Goal: Task Accomplishment & Management: Manage account settings

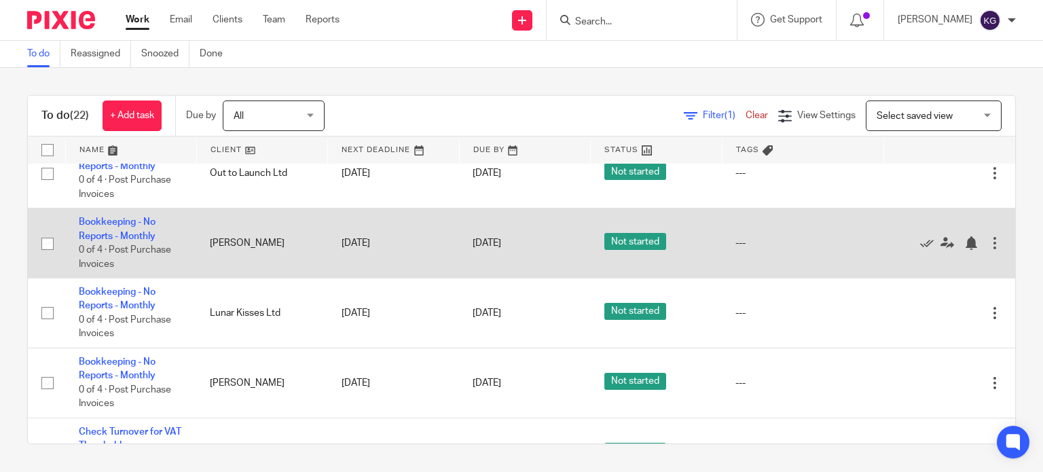
scroll to position [284, 0]
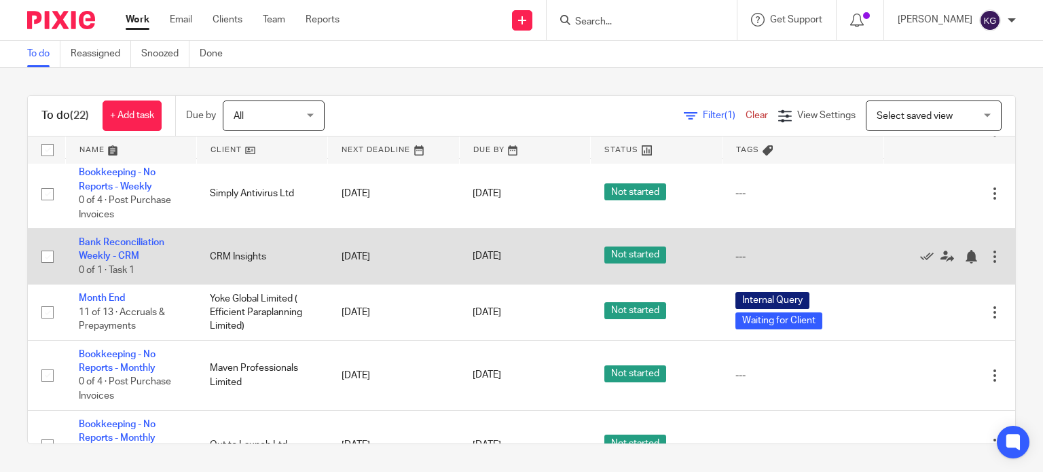
click at [111, 295] on link "Month End" at bounding box center [102, 298] width 46 height 10
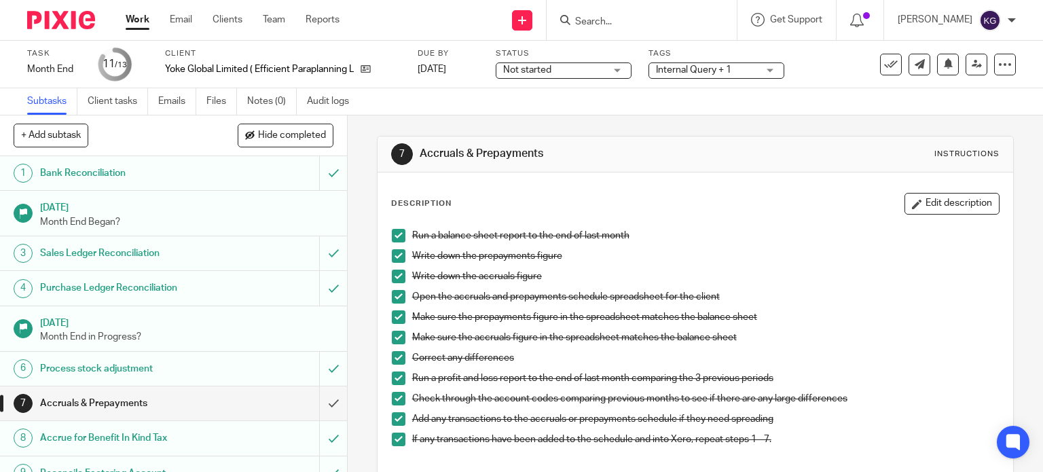
click at [676, 70] on span "Internal Query + 1" at bounding box center [693, 70] width 75 height 10
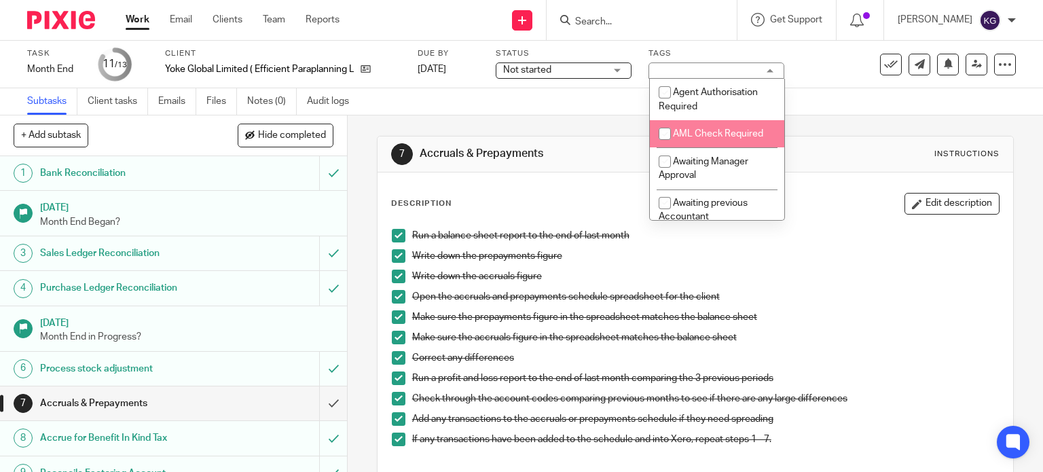
scroll to position [204, 0]
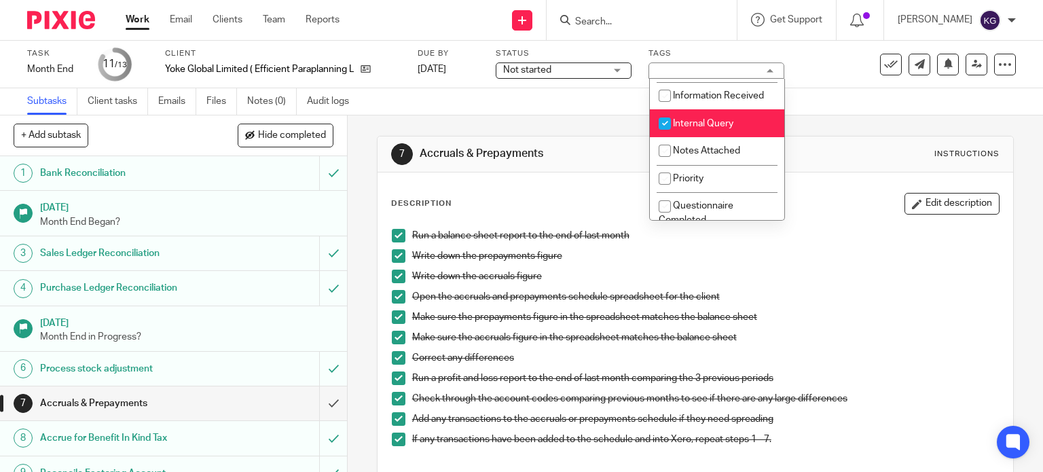
click at [708, 124] on span "Internal Query" at bounding box center [703, 124] width 60 height 10
checkbox input "false"
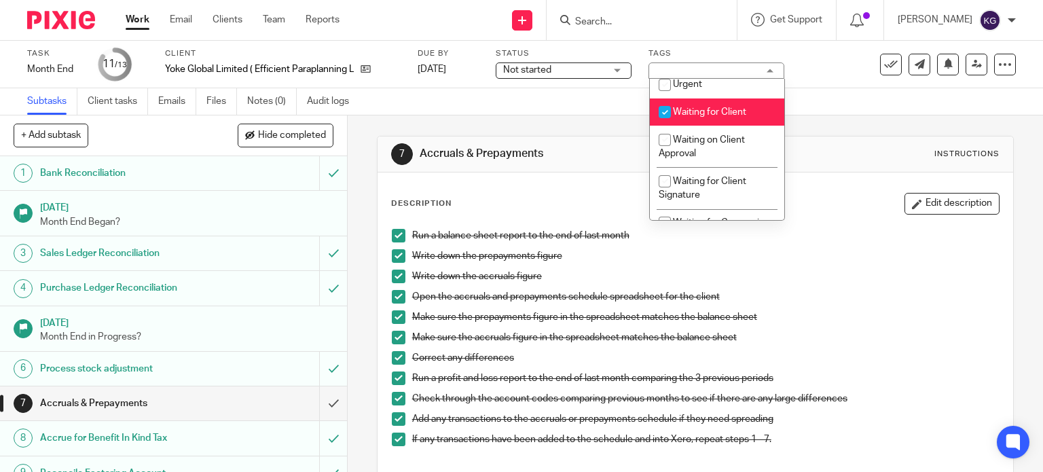
scroll to position [475, 0]
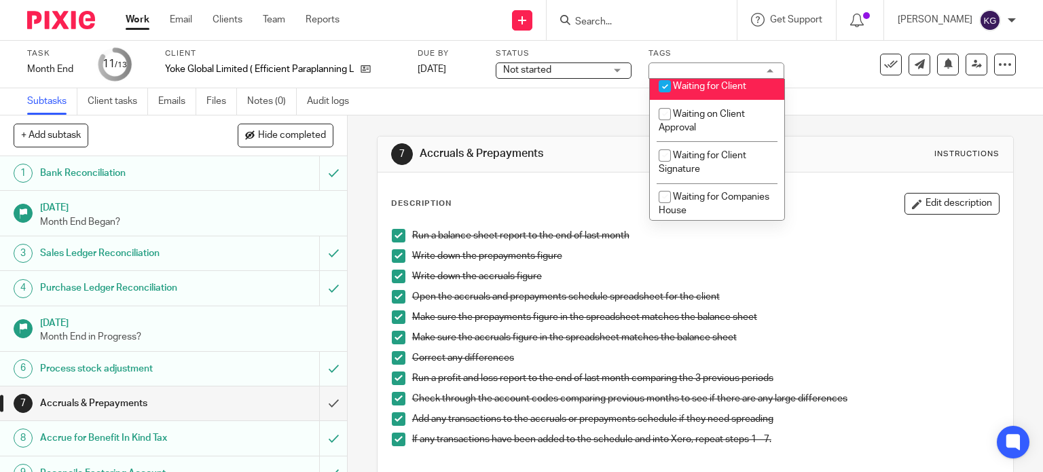
click at [712, 91] on span "Waiting for Client" at bounding box center [709, 86] width 73 height 10
checkbox input "false"
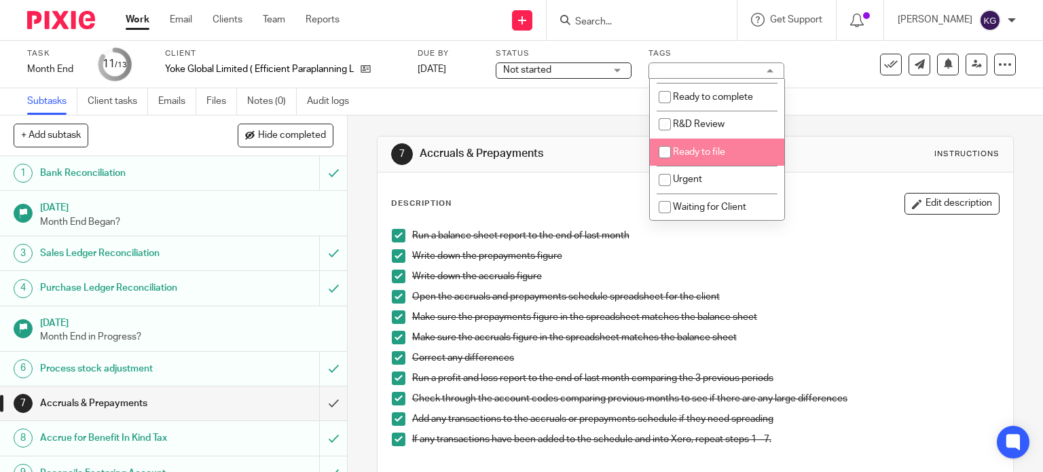
scroll to position [287, 0]
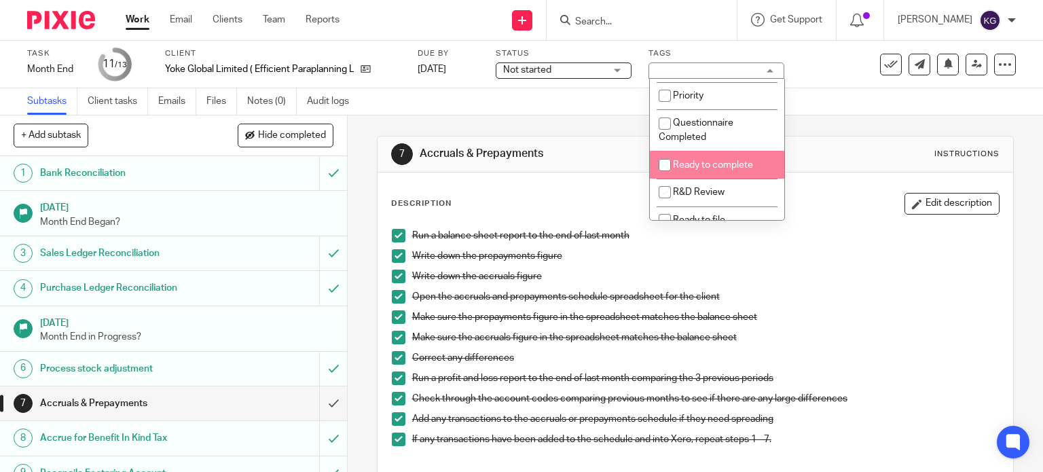
click at [720, 162] on li "Ready to complete" at bounding box center [717, 165] width 134 height 28
checkbox input "true"
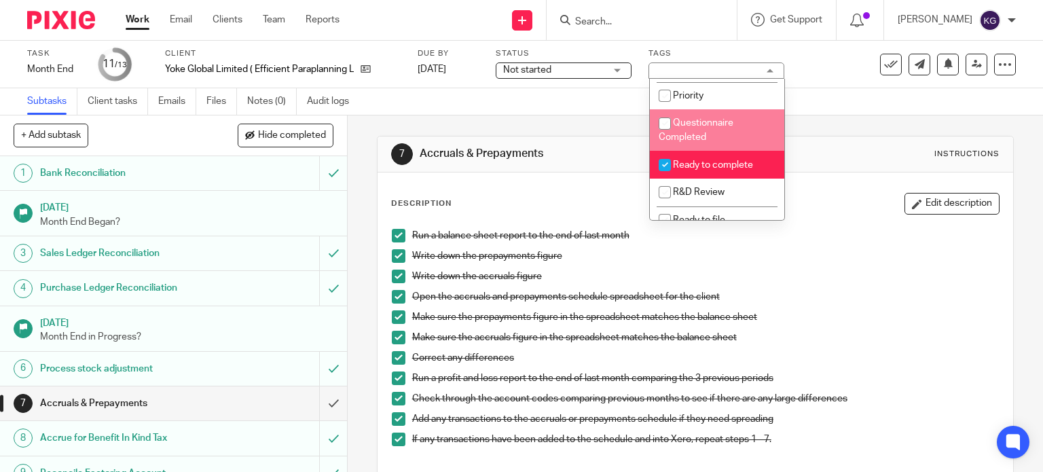
click at [858, 96] on div "Subtasks Client tasks Emails Files Notes (0) Audit logs" at bounding box center [521, 101] width 1043 height 27
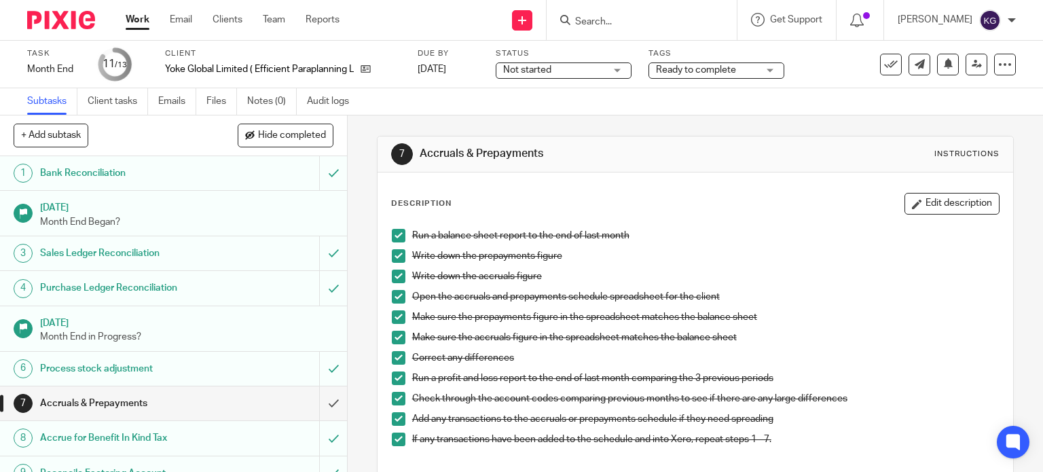
scroll to position [168, 0]
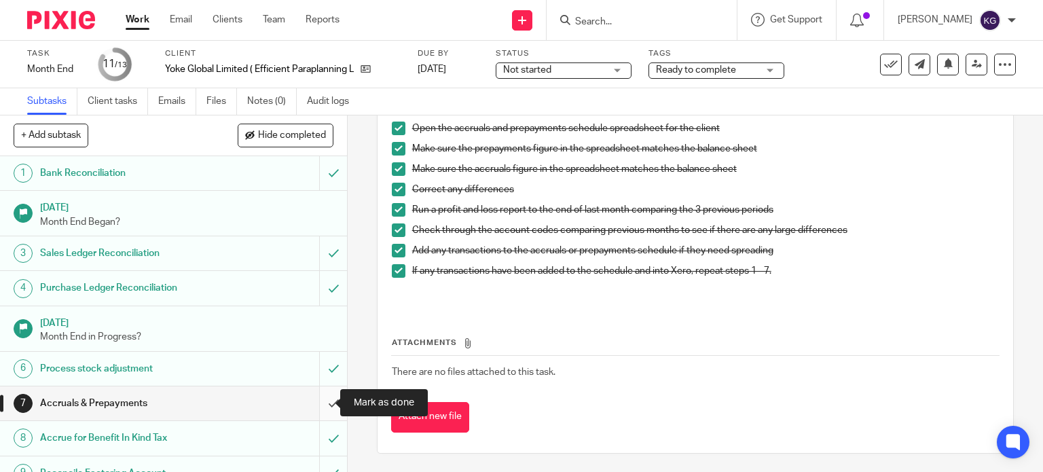
click at [314, 404] on input "submit" at bounding box center [173, 403] width 347 height 34
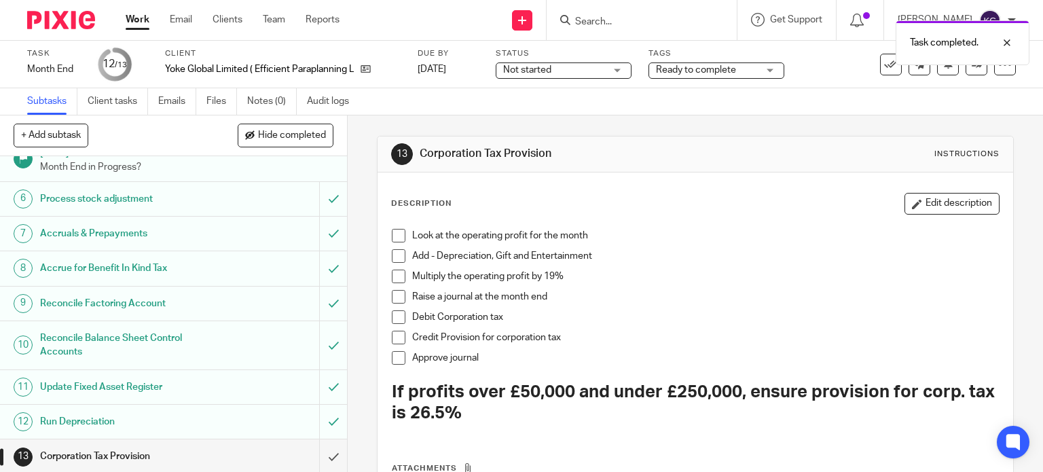
scroll to position [170, 0]
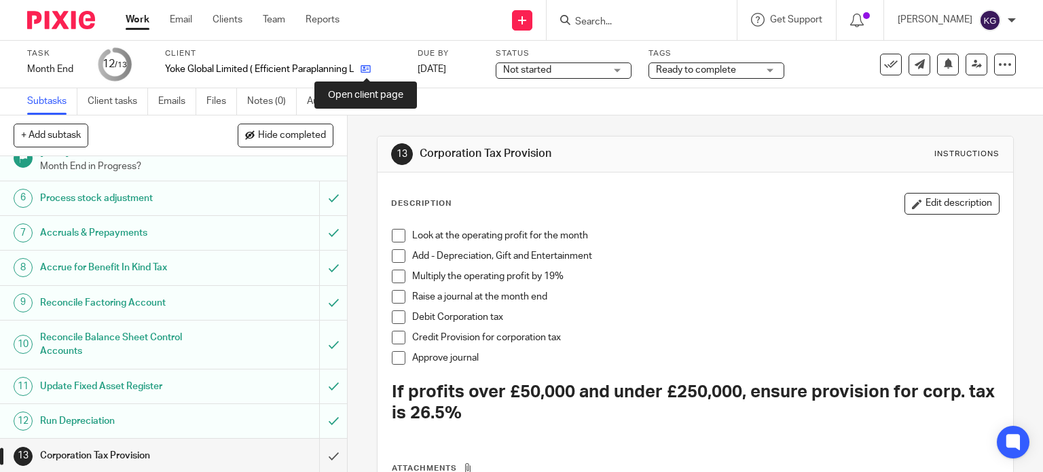
click at [366, 67] on icon at bounding box center [366, 69] width 10 height 10
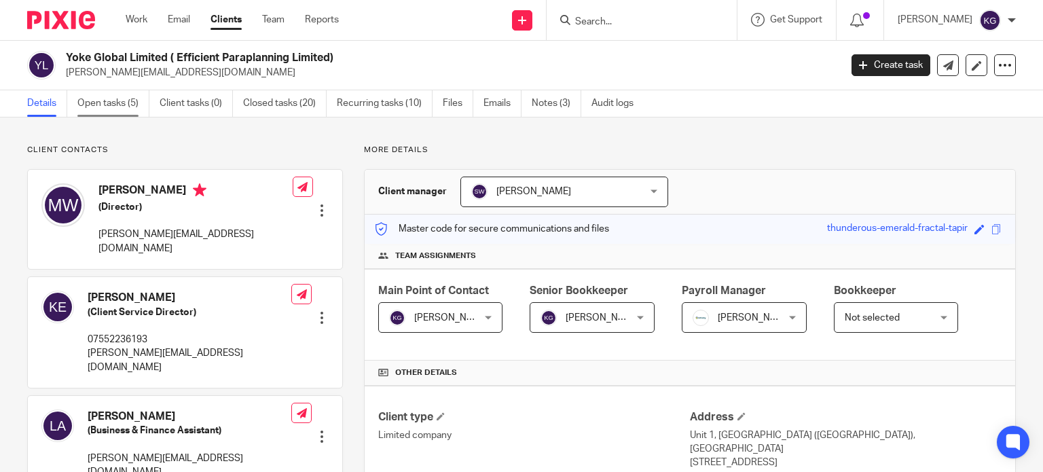
click at [113, 94] on link "Open tasks (5)" at bounding box center [113, 103] width 72 height 26
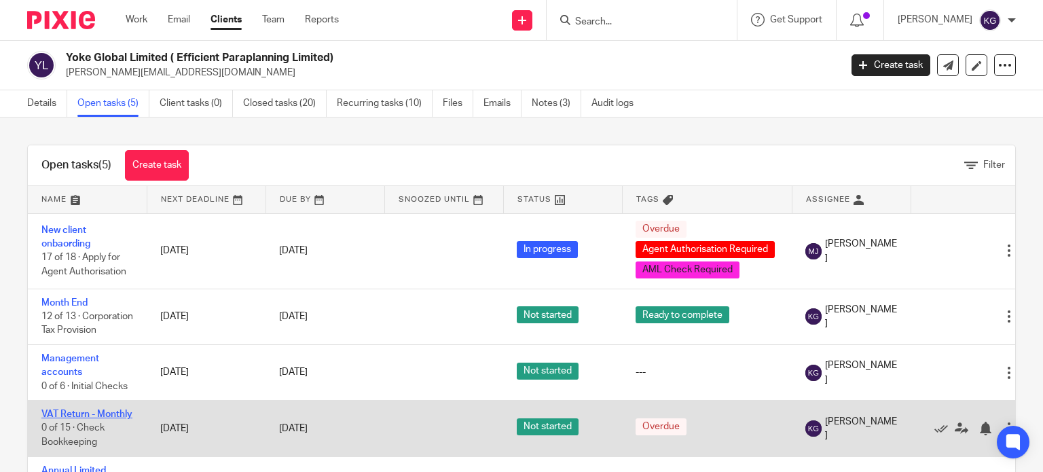
click at [67, 419] on link "VAT Return - Monthly" at bounding box center [86, 414] width 91 height 10
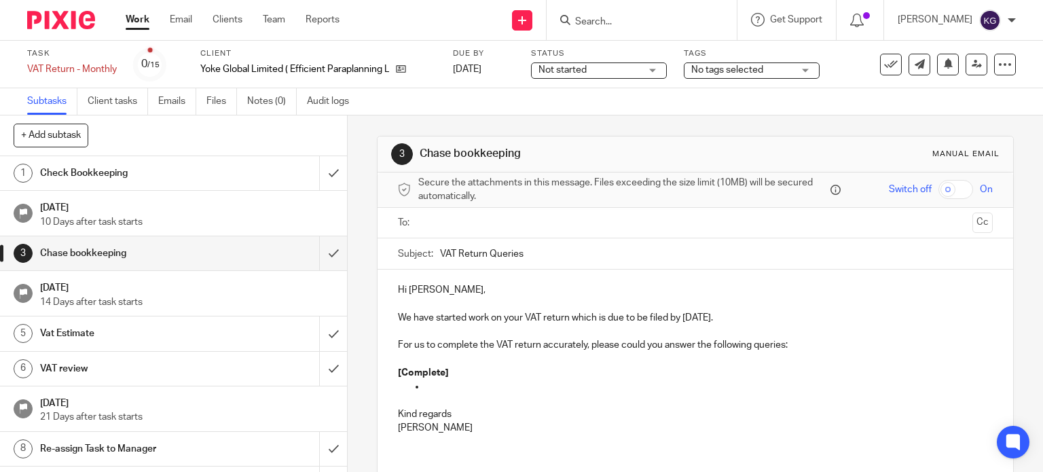
click at [206, 333] on h1 "Vat Estimate" at bounding box center [128, 333] width 177 height 20
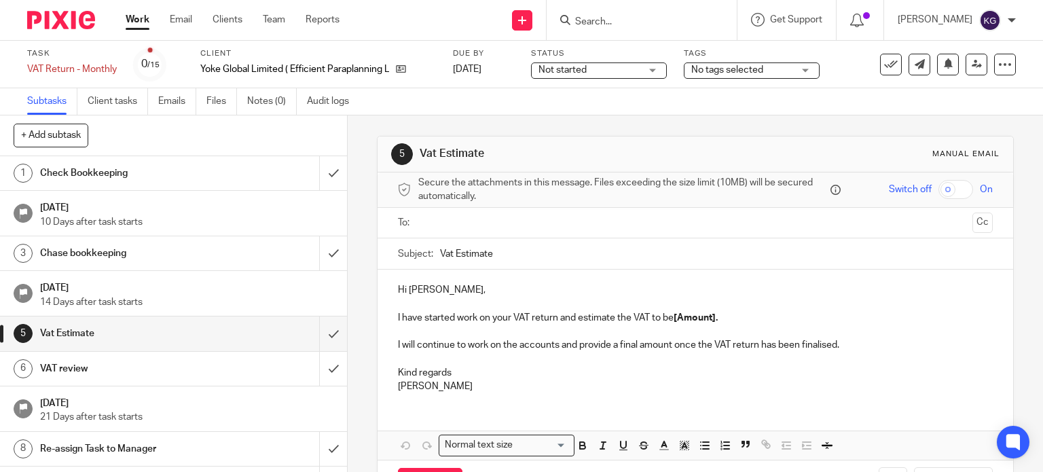
scroll to position [136, 0]
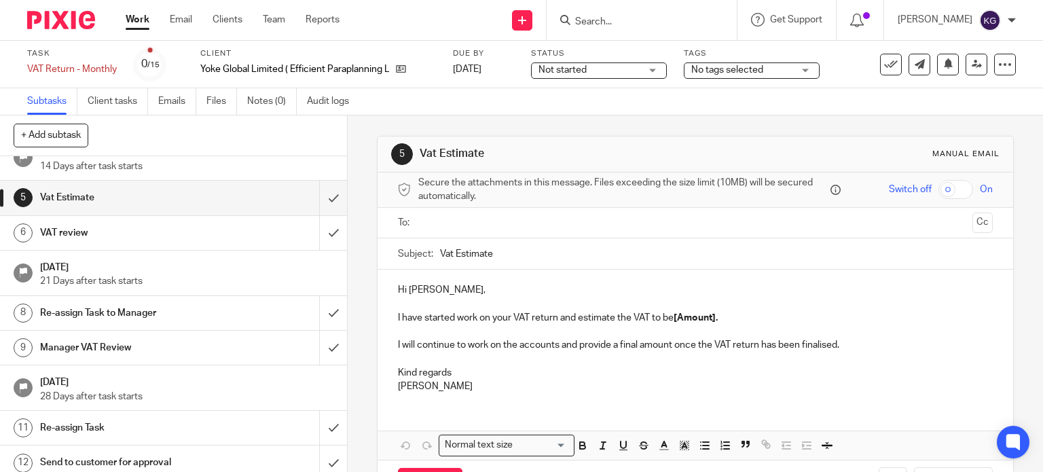
click at [180, 232] on h1 "VAT review" at bounding box center [128, 233] width 177 height 20
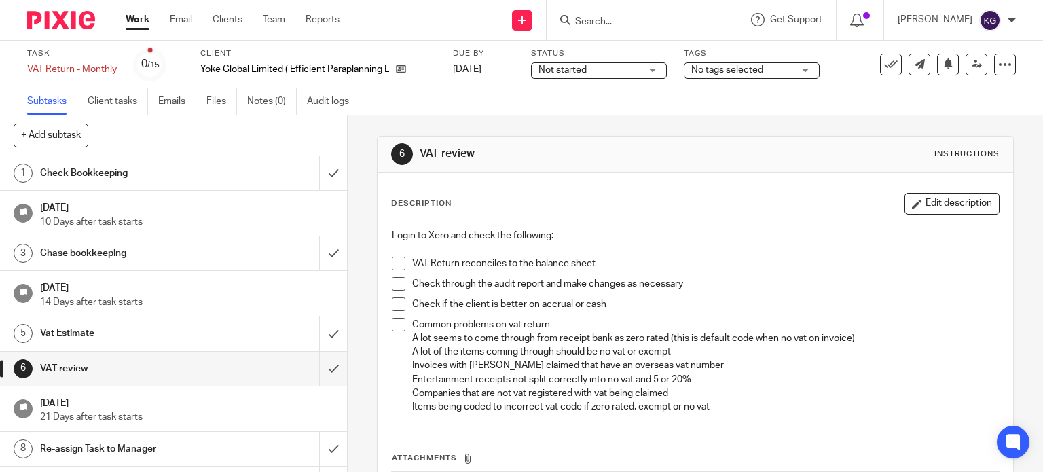
drag, startPoint x: 94, startPoint y: 172, endPoint x: 392, endPoint y: 164, distance: 297.6
click at [94, 172] on h1 "Check Bookkeeping" at bounding box center [128, 173] width 177 height 20
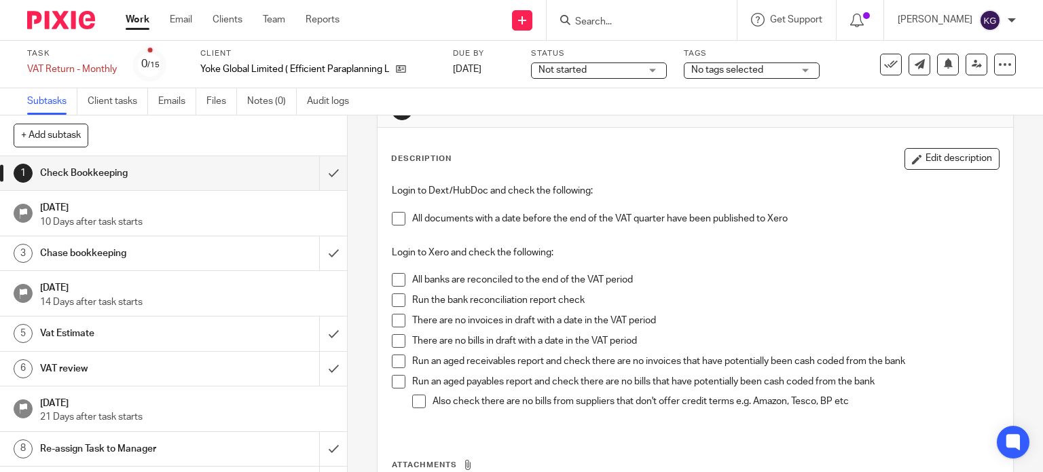
scroll to position [68, 0]
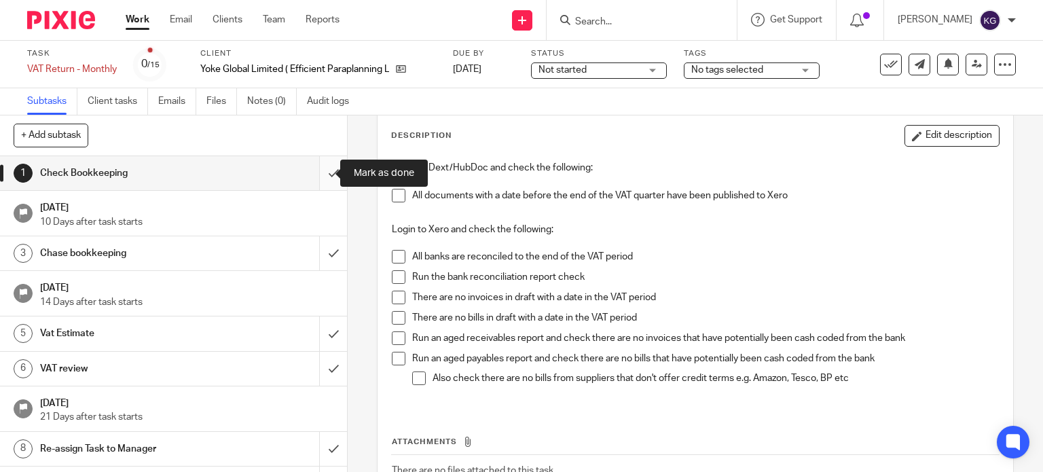
click at [321, 170] on input "submit" at bounding box center [173, 173] width 347 height 34
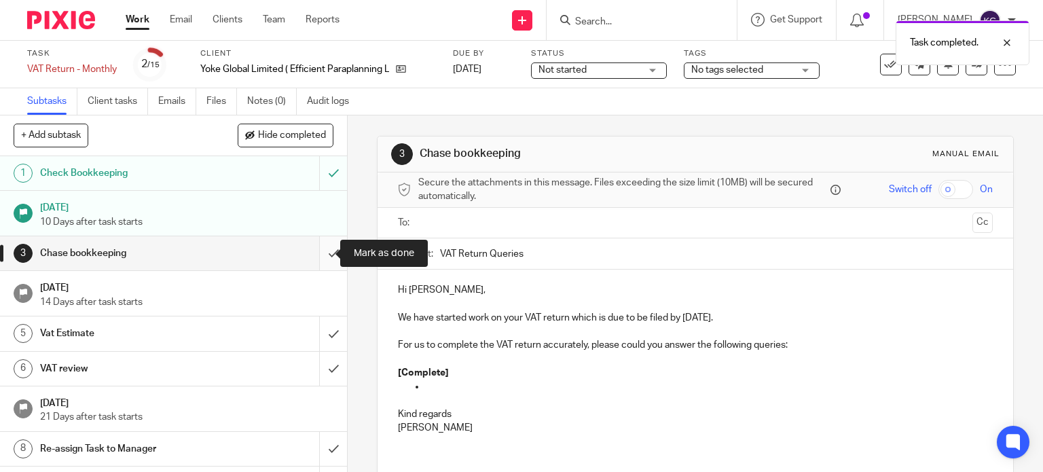
click at [323, 252] on input "submit" at bounding box center [173, 253] width 347 height 34
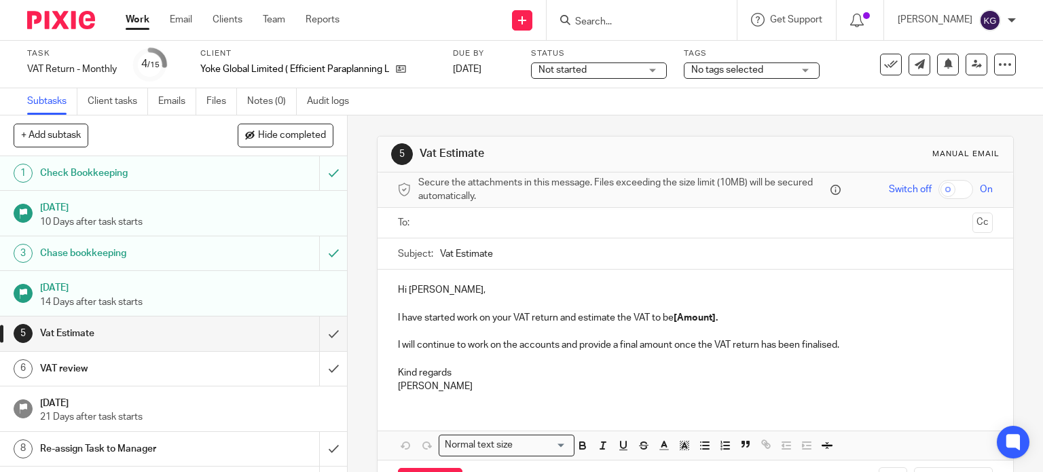
click at [65, 368] on h1 "VAT review" at bounding box center [128, 369] width 177 height 20
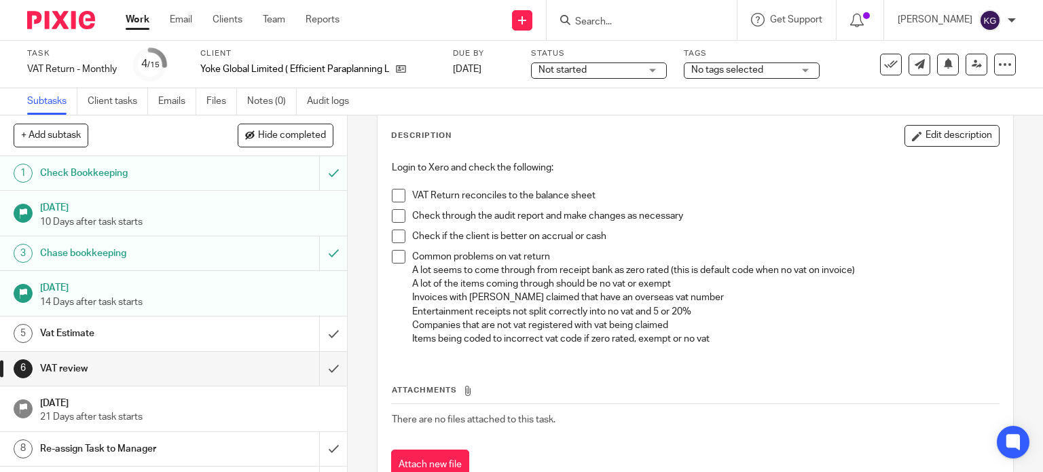
scroll to position [136, 0]
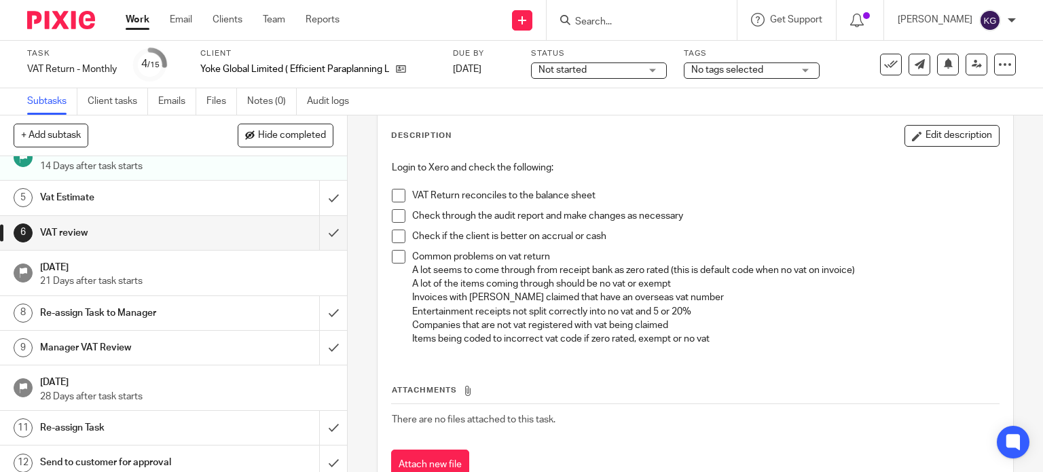
click at [136, 309] on h1 "Re-assign Task to Manager" at bounding box center [128, 313] width 177 height 20
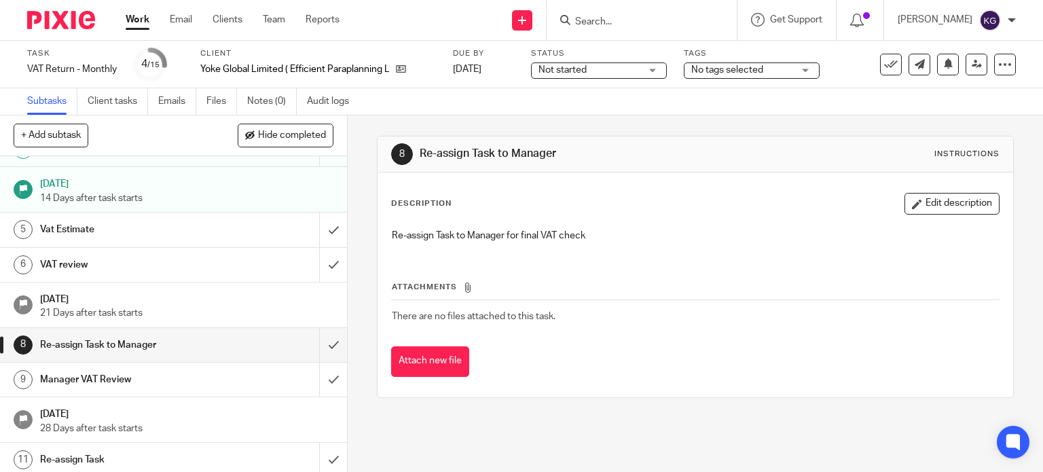
scroll to position [204, 0]
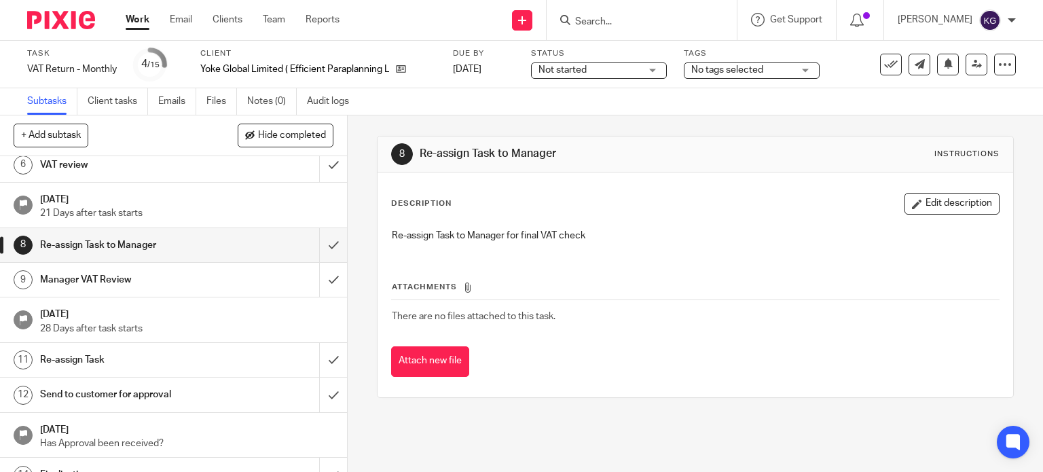
click at [109, 392] on h1 "Send to customer for approval" at bounding box center [128, 394] width 177 height 20
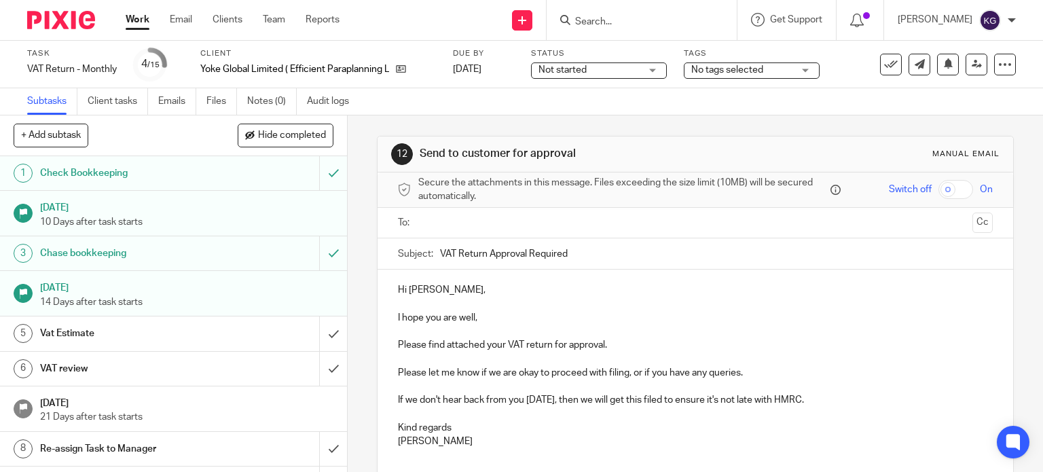
scroll to position [106, 0]
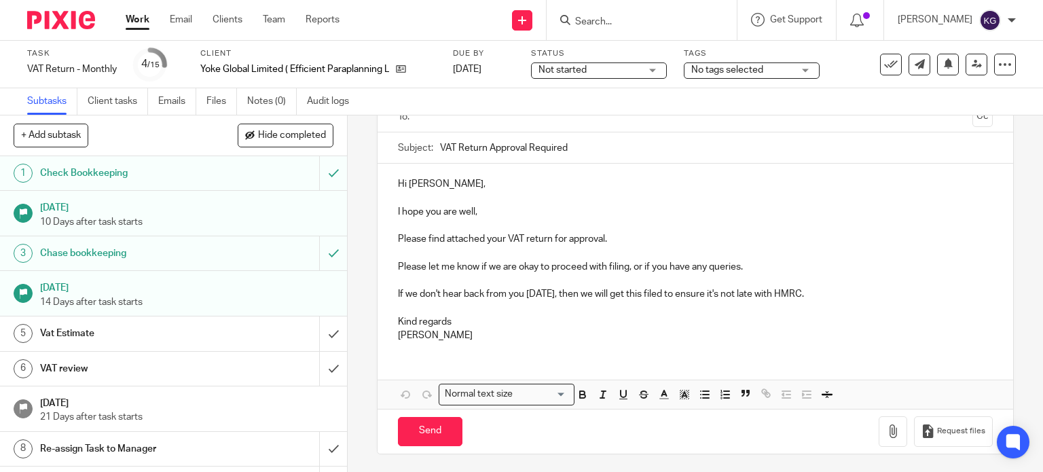
click at [90, 329] on h1 "Vat Estimate" at bounding box center [128, 333] width 177 height 20
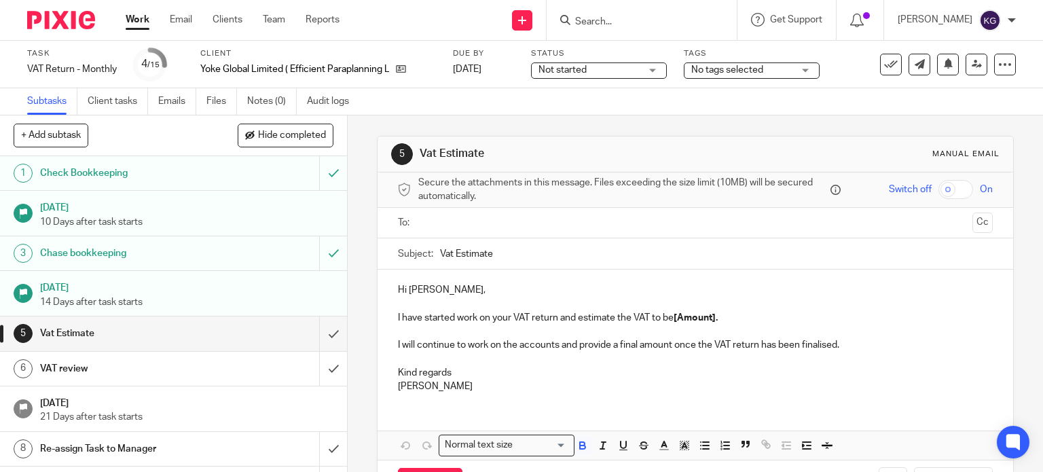
click at [674, 323] on p "I have started work on your VAT return and estimate the VAT to be [Amount]." at bounding box center [696, 318] width 596 height 14
click at [621, 222] on input "text" at bounding box center [695, 223] width 544 height 16
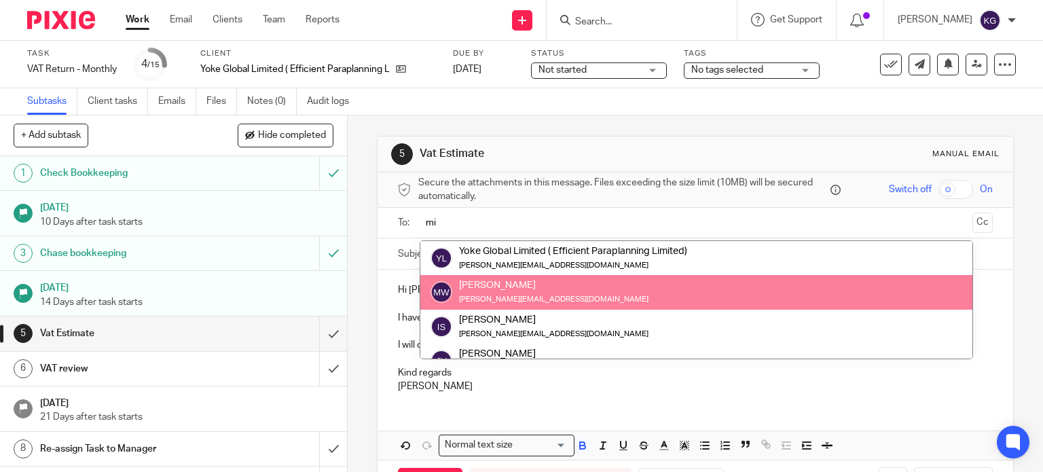
type input "mi"
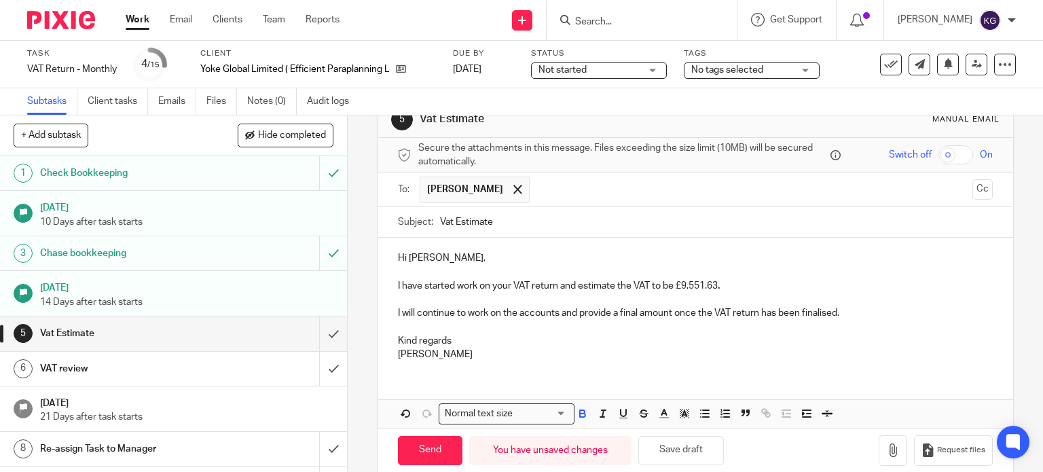
scroll to position [54, 0]
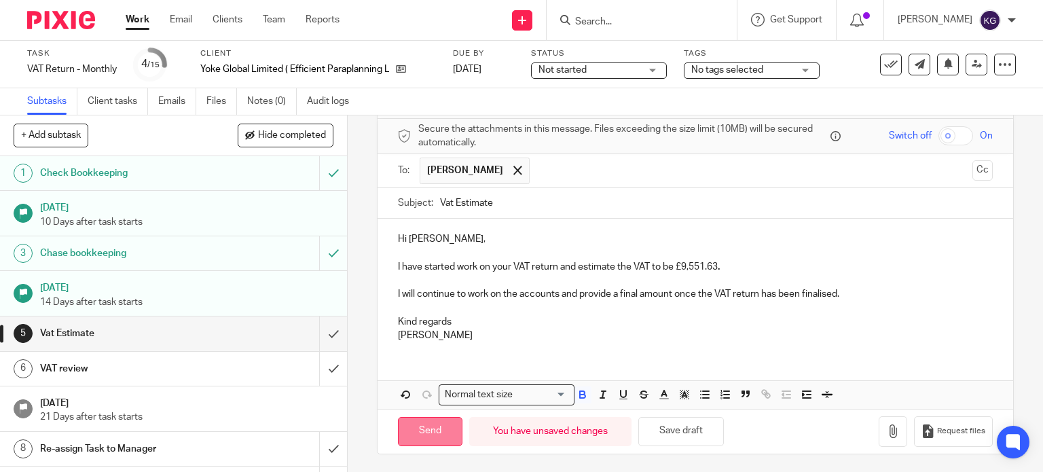
click at [439, 427] on input "Send" at bounding box center [430, 431] width 65 height 29
type input "Sent"
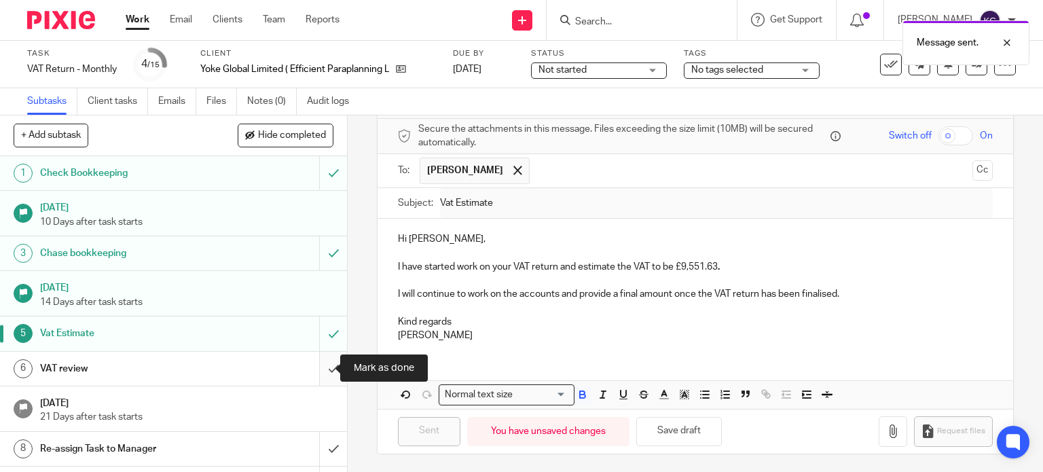
click at [312, 371] on input "submit" at bounding box center [173, 369] width 347 height 34
